Goal: Check status: Check status

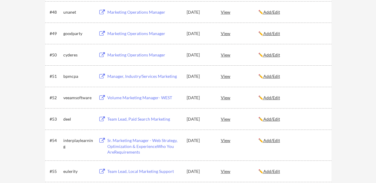
scroll to position [1199, 0]
click at [127, 57] on div "Marketing Operations Manager" at bounding box center [144, 55] width 74 height 6
drag, startPoint x: 167, startPoint y: 56, endPoint x: 108, endPoint y: 56, distance: 59.2
click at [108, 56] on div "Marketing Operations Manager" at bounding box center [144, 55] width 74 height 6
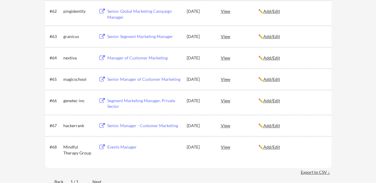
scroll to position [1523, 0]
click at [148, 124] on div "Senior Manager - Customer Marketing" at bounding box center [144, 126] width 74 height 6
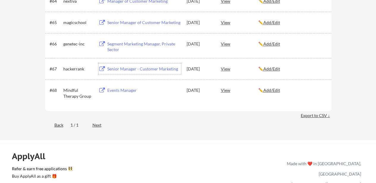
scroll to position [1579, 0]
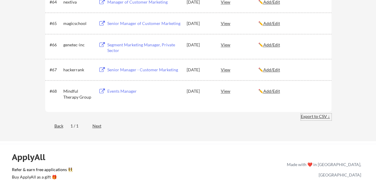
click at [314, 119] on div "Export to CSV ↓" at bounding box center [316, 117] width 31 height 6
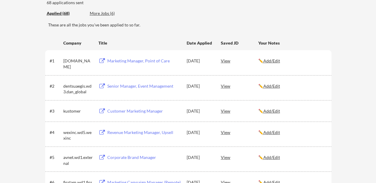
scroll to position [0, 0]
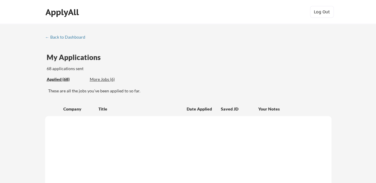
click at [105, 76] on div "Applied (68) More Jobs (6)" at bounding box center [90, 79] width 87 height 12
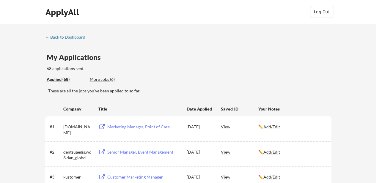
click at [107, 78] on div "More Jobs (6)" at bounding box center [112, 79] width 44 height 6
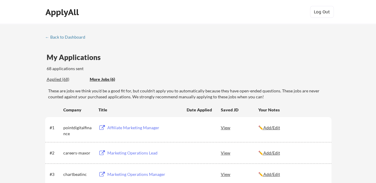
click at [63, 42] on div "← Back to Dashboard My Applications 68 applications sent Applied (68) More Jobs…" at bounding box center [188, 164] width 297 height 258
click at [62, 38] on div "← Back to Dashboard" at bounding box center [67, 37] width 45 height 4
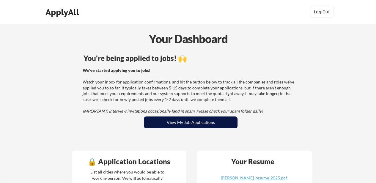
click at [201, 123] on button "View My Job Applications" at bounding box center [191, 123] width 94 height 12
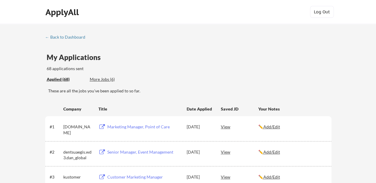
click at [240, 90] on div "These are all the jobs you've been applied to so far." at bounding box center [190, 91] width 284 height 6
